Goal: Information Seeking & Learning: Learn about a topic

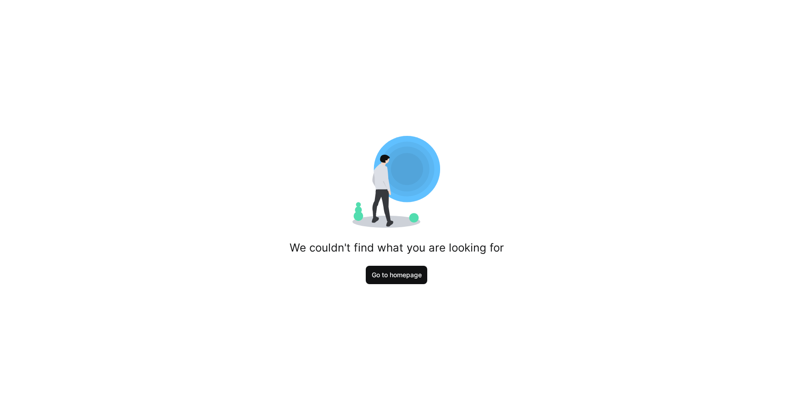
click at [388, 278] on span "Go to homepage" at bounding box center [397, 274] width 53 height 9
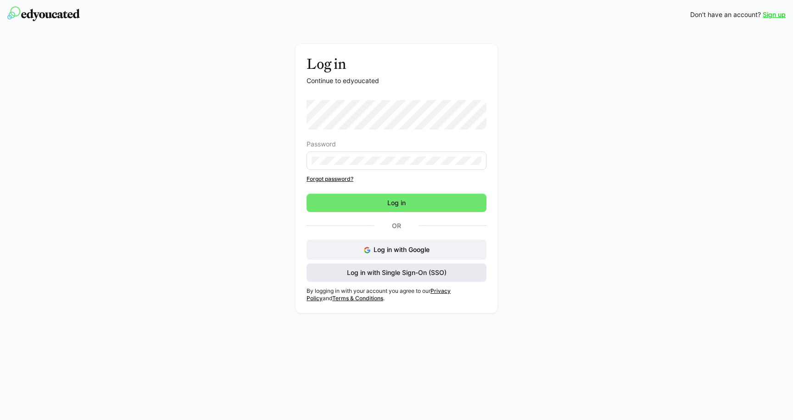
click at [395, 273] on span "Log in with Single Sign-On (SSO)" at bounding box center [397, 272] width 102 height 9
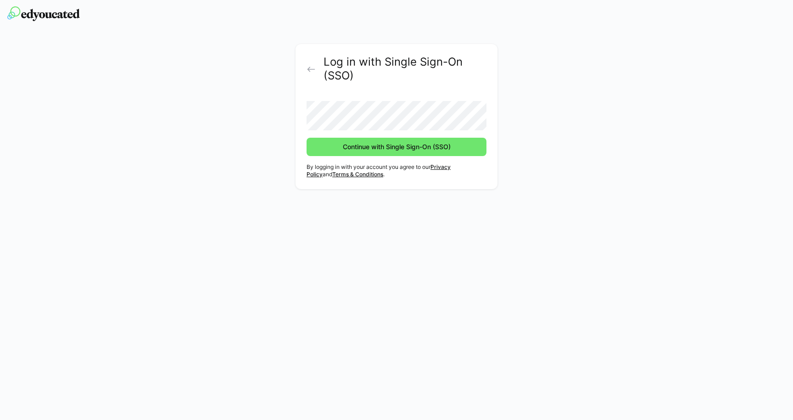
click at [307, 138] on button "Continue with Single Sign-On (SSO)" at bounding box center [397, 147] width 180 height 18
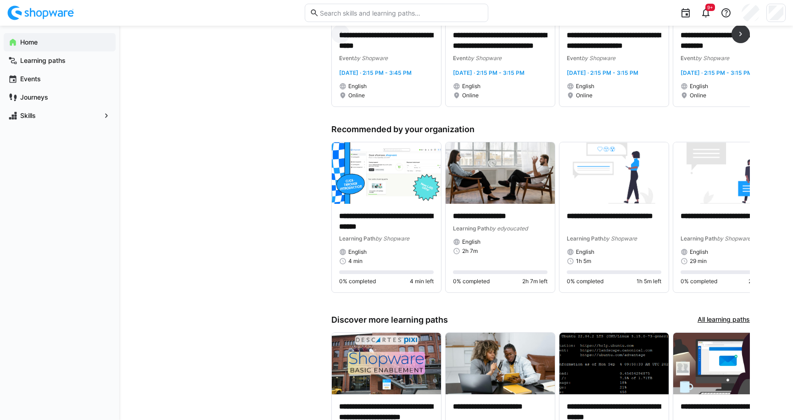
scroll to position [398, 0]
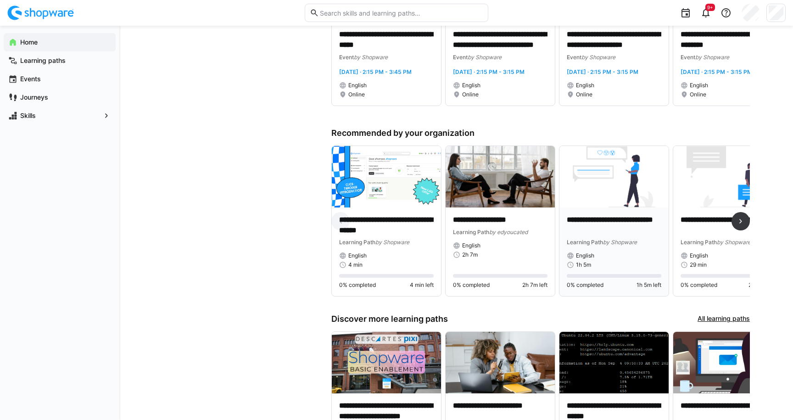
click at [595, 219] on p "**********" at bounding box center [614, 225] width 95 height 21
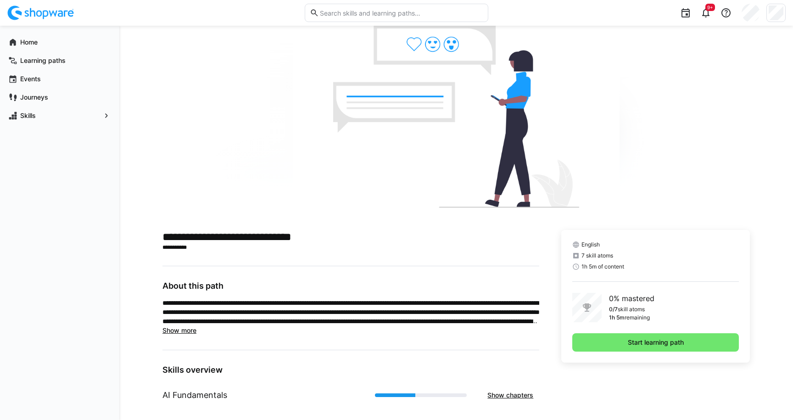
scroll to position [34, 0]
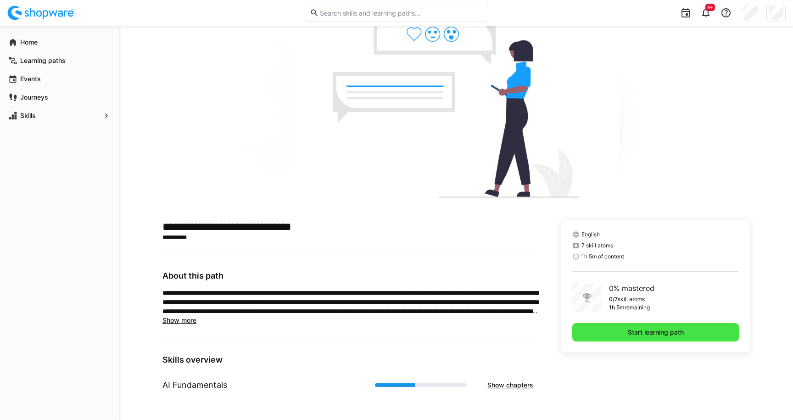
click at [617, 335] on span "Start learning path" at bounding box center [656, 332] width 167 height 18
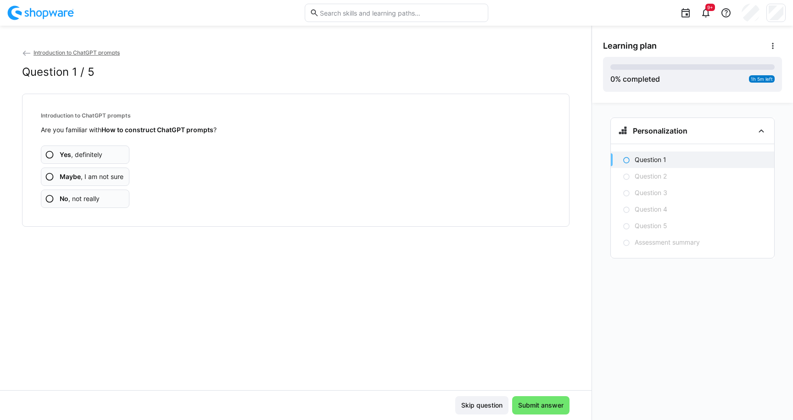
click at [92, 178] on span "Maybe , I am not sure" at bounding box center [92, 176] width 64 height 9
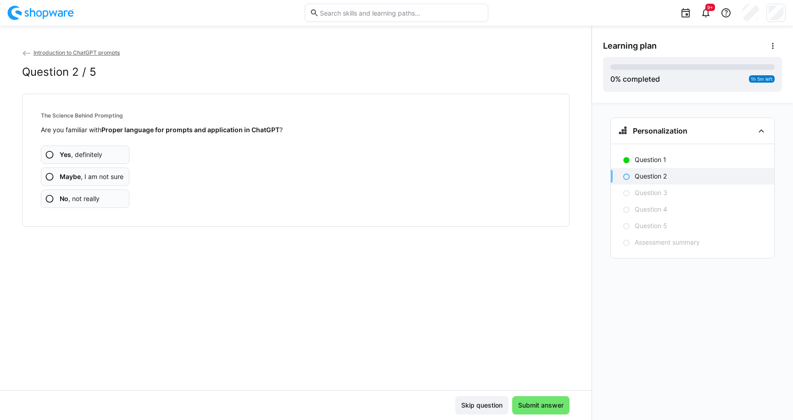
click at [92, 178] on span "Maybe , I am not sure" at bounding box center [92, 176] width 64 height 9
click at [80, 159] on app-assessment-question-radio "Yes , definitely" at bounding box center [85, 155] width 89 height 18
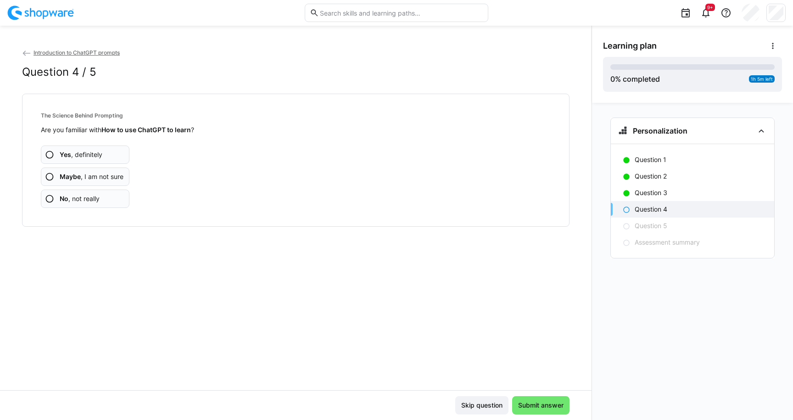
click at [80, 176] on span "Maybe , I am not sure" at bounding box center [92, 176] width 64 height 9
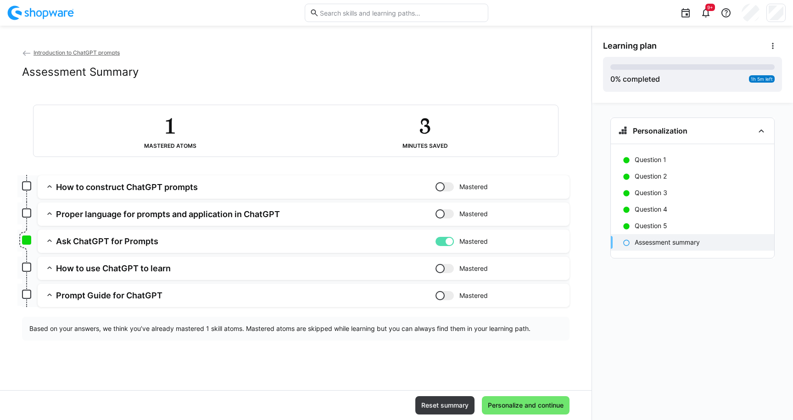
click at [447, 240] on div at bounding box center [449, 241] width 9 height 9
click at [530, 409] on span "Personalize and continue" at bounding box center [526, 405] width 79 height 9
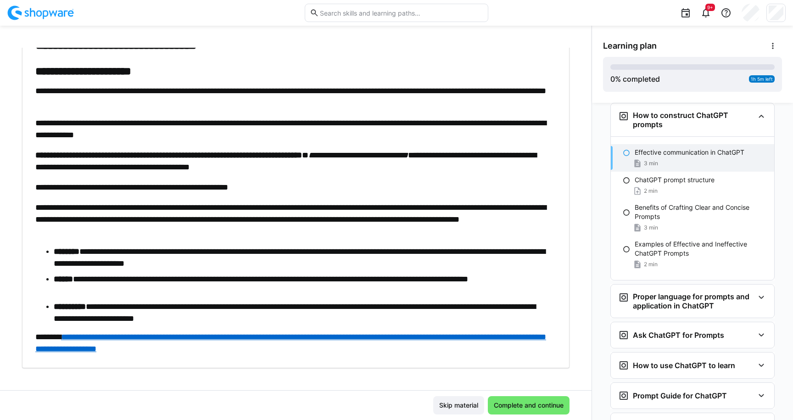
scroll to position [82, 0]
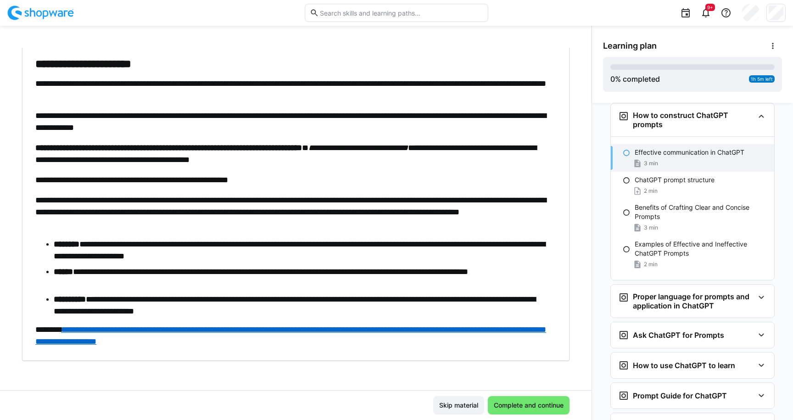
click at [341, 331] on link "**********" at bounding box center [290, 336] width 511 height 20
click at [520, 404] on span "Complete and continue" at bounding box center [529, 405] width 73 height 9
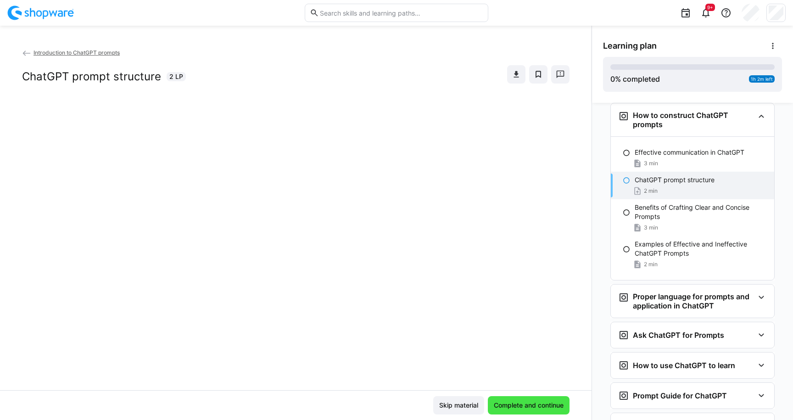
scroll to position [0, 0]
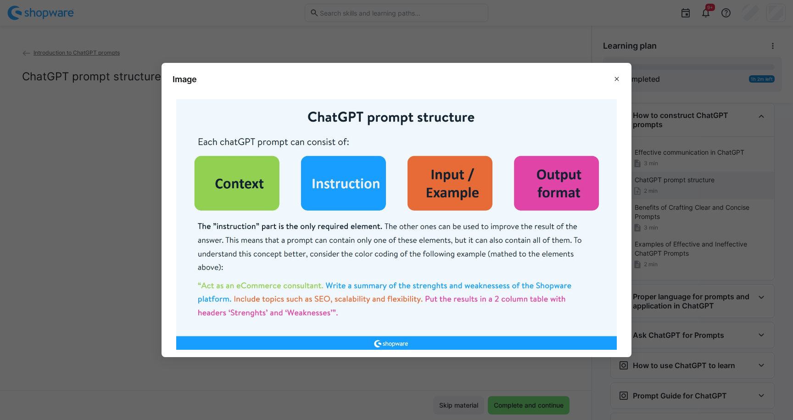
click at [346, 200] on img at bounding box center [396, 224] width 441 height 251
click at [615, 79] on eds-icon at bounding box center [616, 78] width 7 height 7
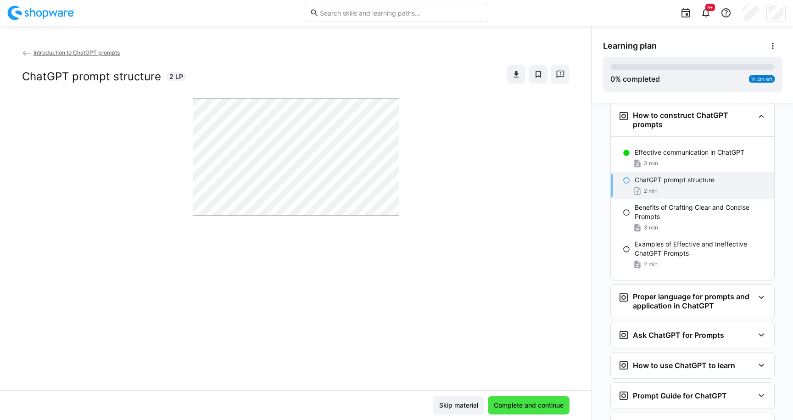
click at [507, 404] on span "Complete and continue" at bounding box center [529, 405] width 73 height 9
